Goal: Navigation & Orientation: Find specific page/section

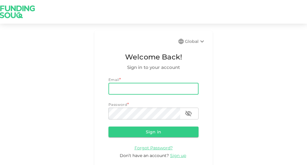
type input "[EMAIL_ADDRESS][DOMAIN_NAME]"
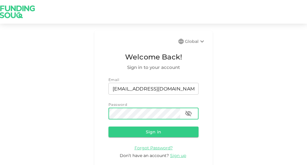
click at [109, 127] on button "Sign in" at bounding box center [154, 132] width 90 height 11
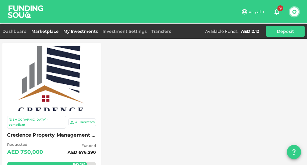
click at [76, 32] on link "My Investments" at bounding box center [80, 31] width 39 height 5
